Goal: Download file/media

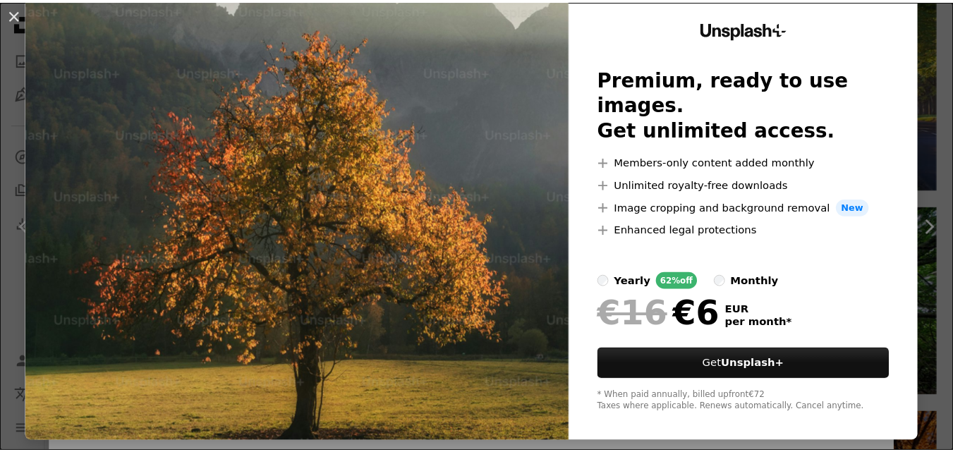
scroll to position [43, 0]
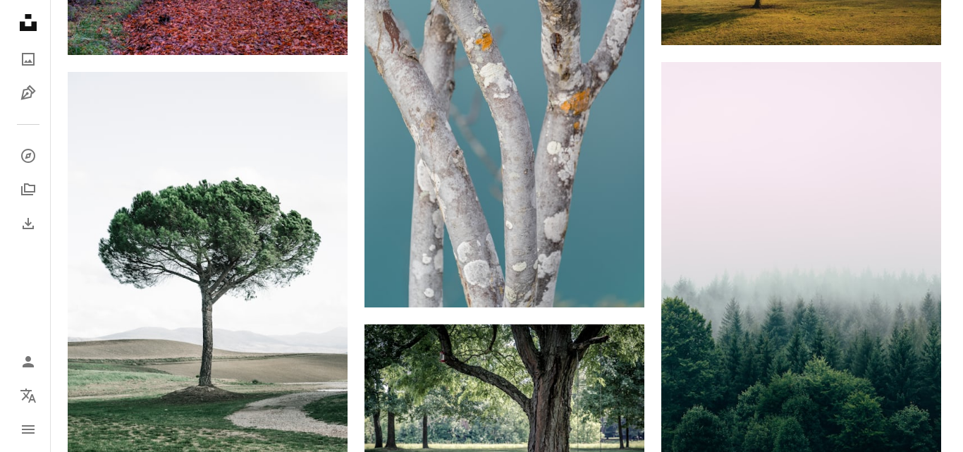
scroll to position [6238, 0]
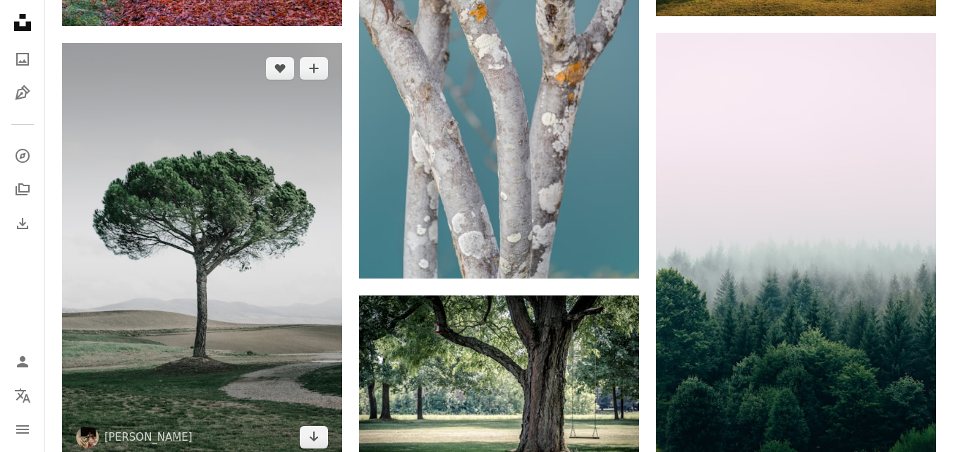
click at [255, 322] on img at bounding box center [202, 253] width 280 height 420
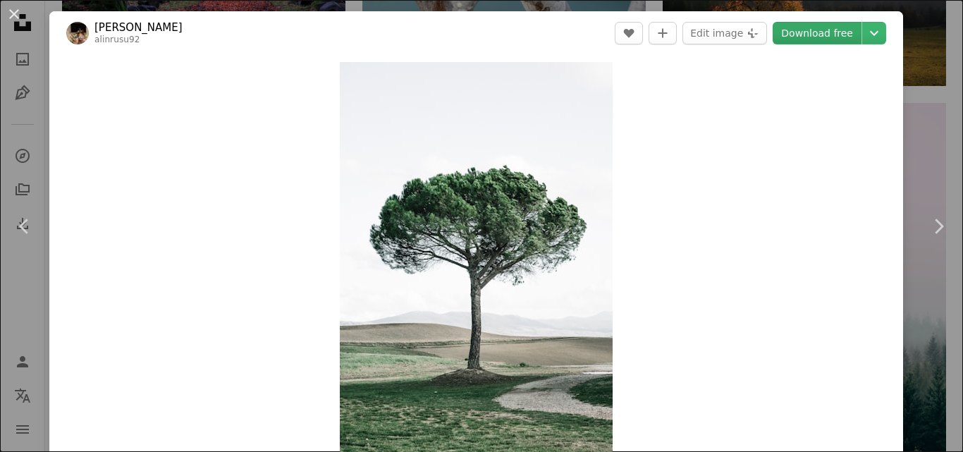
click at [828, 29] on link "Download free" at bounding box center [817, 33] width 89 height 23
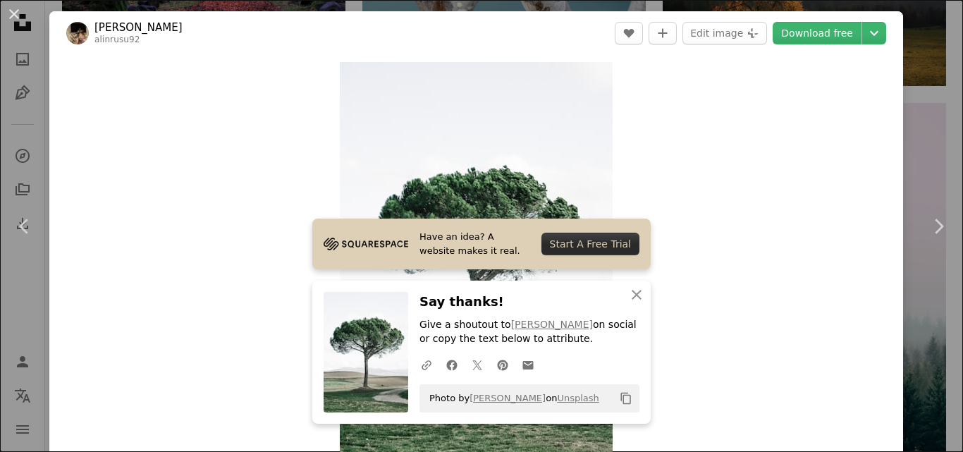
click at [594, 239] on div "Start A Free Trial" at bounding box center [591, 244] width 98 height 23
